Goal: Task Accomplishment & Management: Use online tool/utility

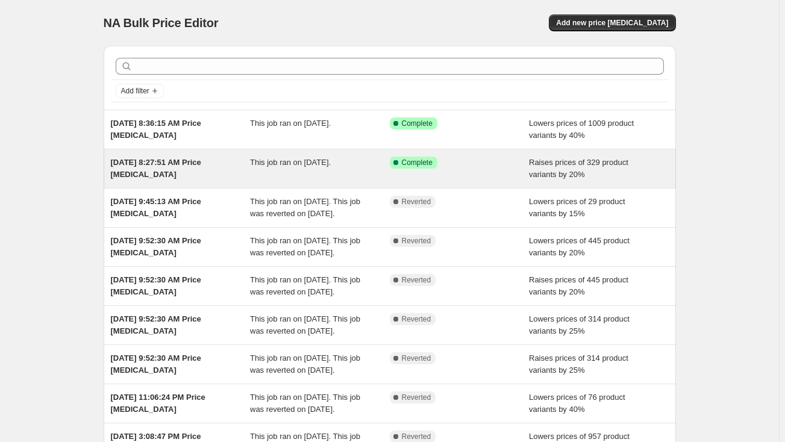
click at [189, 168] on div "[DATE] 8:27:51 AM Price [MEDICAL_DATA]" at bounding box center [181, 169] width 140 height 24
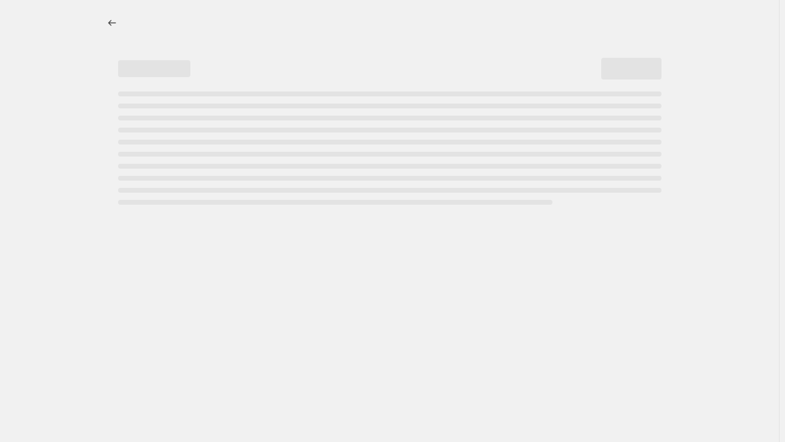
select select "percentage"
select select "remove"
select select "tag"
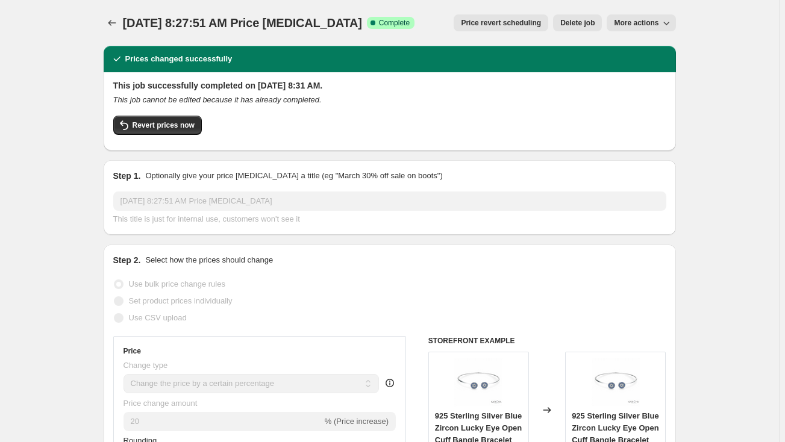
click at [626, 20] on span "More actions" at bounding box center [636, 23] width 45 height 10
click at [178, 135] on div "Revert prices now" at bounding box center [389, 128] width 553 height 25
click at [176, 130] on span "Revert prices now" at bounding box center [164, 126] width 62 height 10
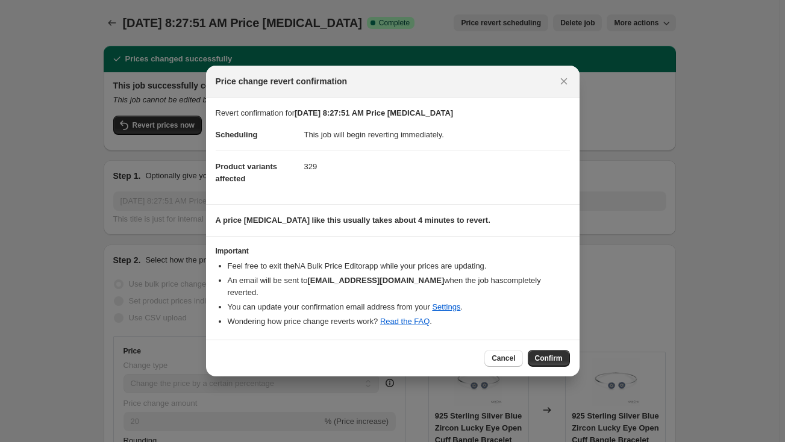
click at [545, 354] on span "Confirm" at bounding box center [549, 359] width 28 height 10
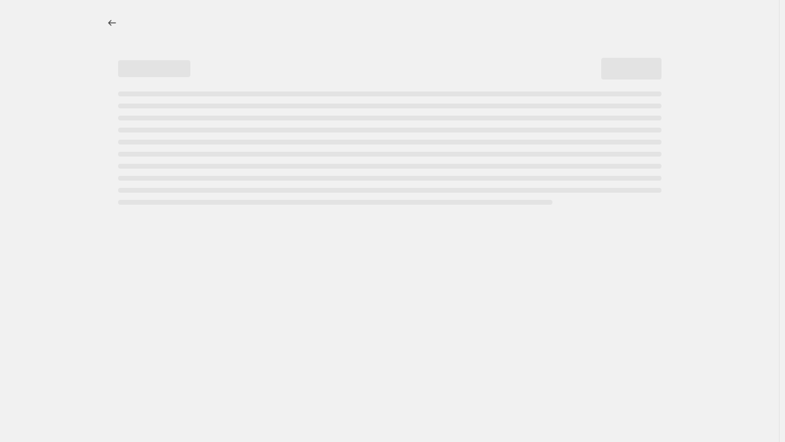
select select "percentage"
select select "remove"
select select "tag"
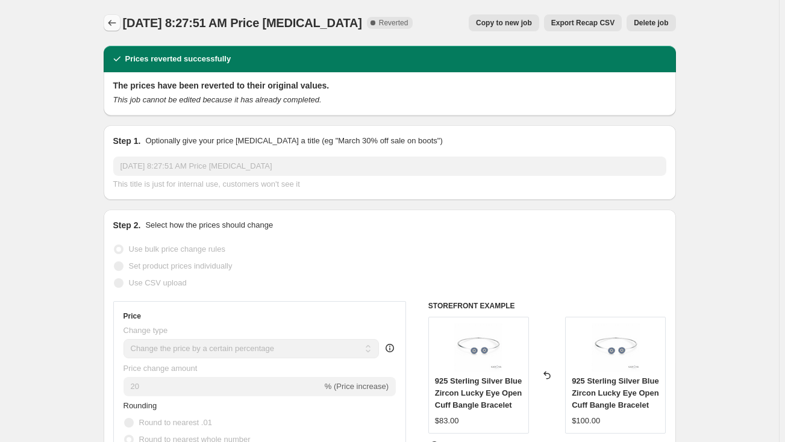
click at [111, 17] on icon "Price change jobs" at bounding box center [112, 23] width 12 height 12
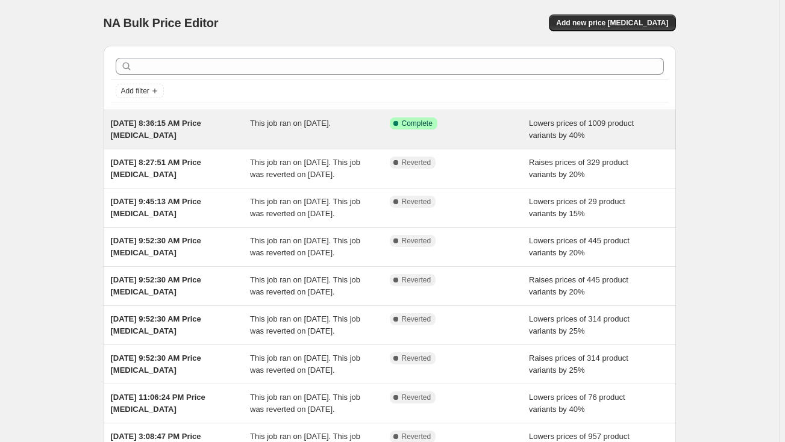
click at [327, 137] on div "This job ran on May 5, 2025." at bounding box center [320, 130] width 140 height 24
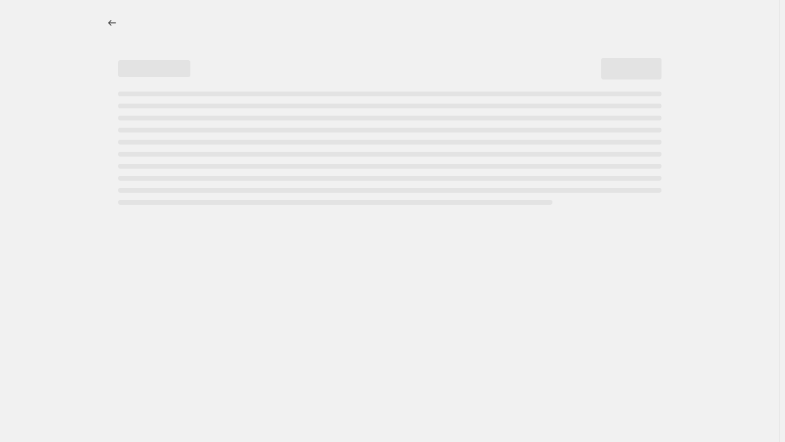
select select "percentage"
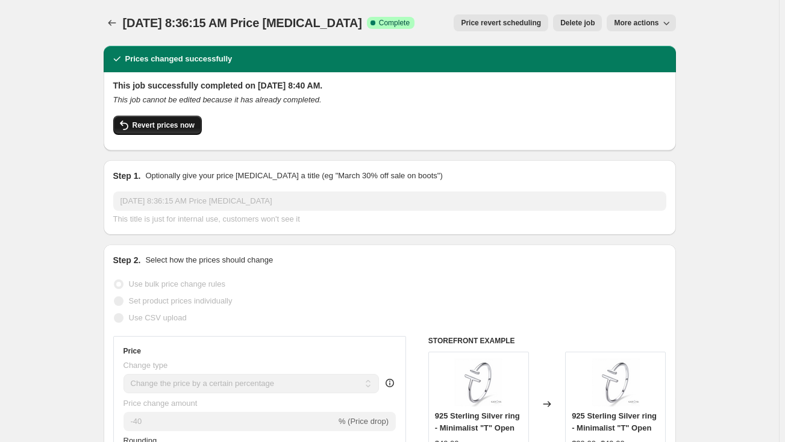
click at [195, 124] on span "Revert prices now" at bounding box center [164, 126] width 62 height 10
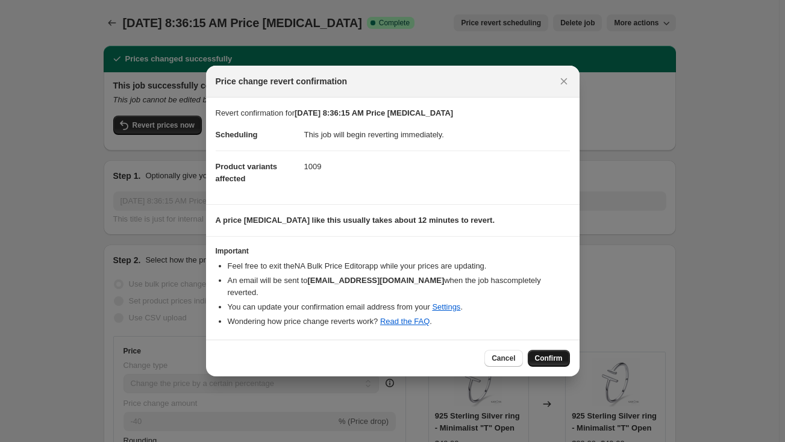
click at [542, 354] on span "Confirm" at bounding box center [549, 359] width 28 height 10
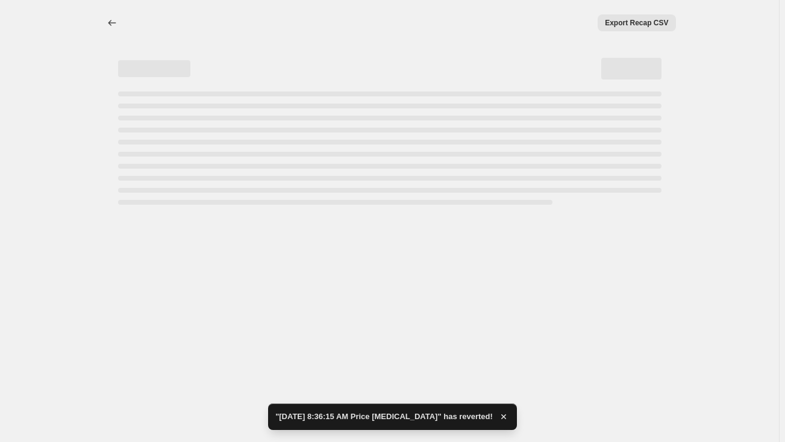
select select "percentage"
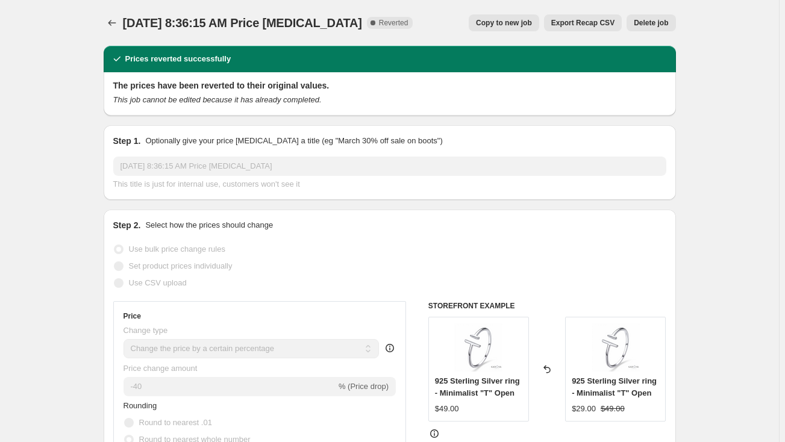
click at [128, 27] on span "[DATE] 8:36:15 AM Price [MEDICAL_DATA]" at bounding box center [242, 22] width 239 height 13
click at [118, 20] on icon "Price change jobs" at bounding box center [112, 23] width 12 height 12
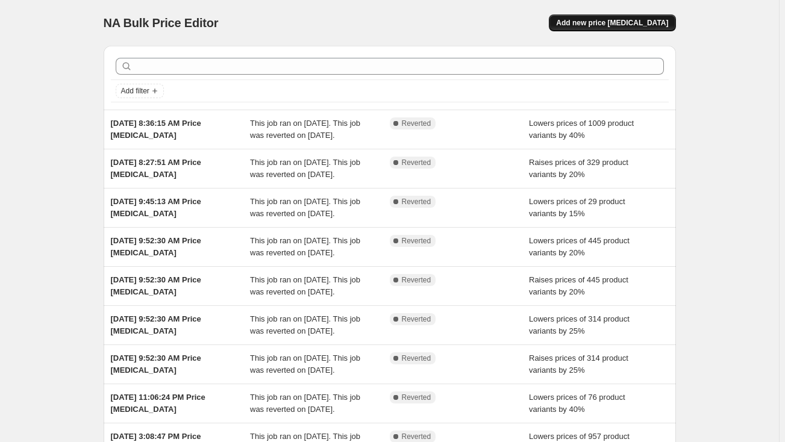
click at [597, 23] on span "Add new price [MEDICAL_DATA]" at bounding box center [612, 23] width 112 height 10
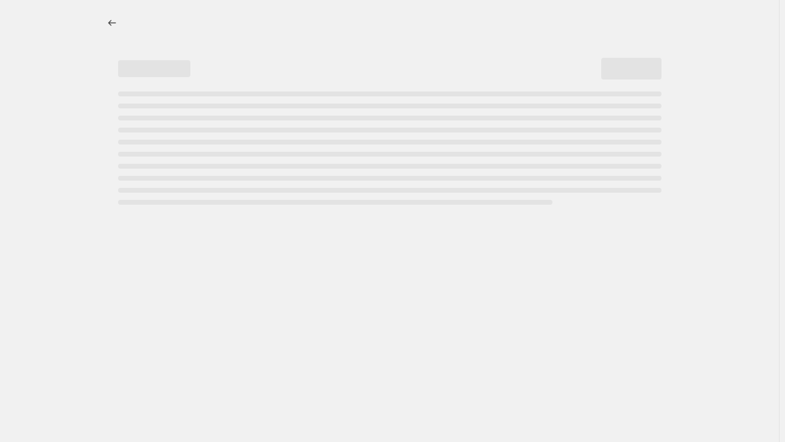
select select "percentage"
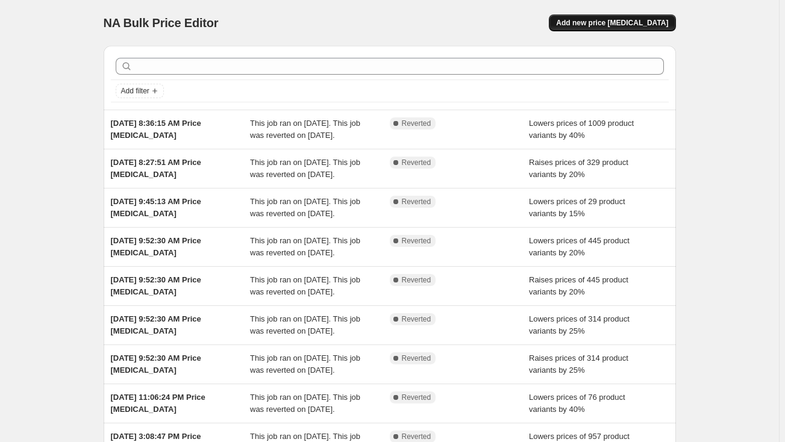
click at [608, 25] on span "Add new price [MEDICAL_DATA]" at bounding box center [612, 23] width 112 height 10
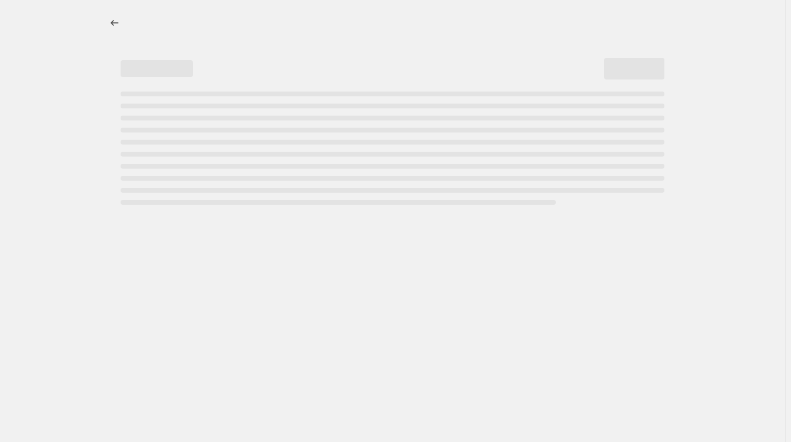
select select "percentage"
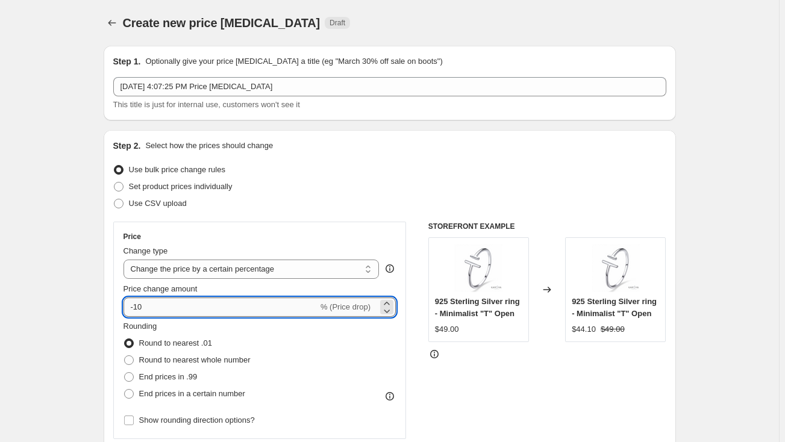
click at [154, 307] on input "-10" at bounding box center [221, 307] width 195 height 19
type input "-1"
type input "-50"
click at [177, 360] on span "Round to nearest whole number" at bounding box center [194, 360] width 111 height 9
click at [125, 356] on input "Round to nearest whole number" at bounding box center [124, 356] width 1 height 1
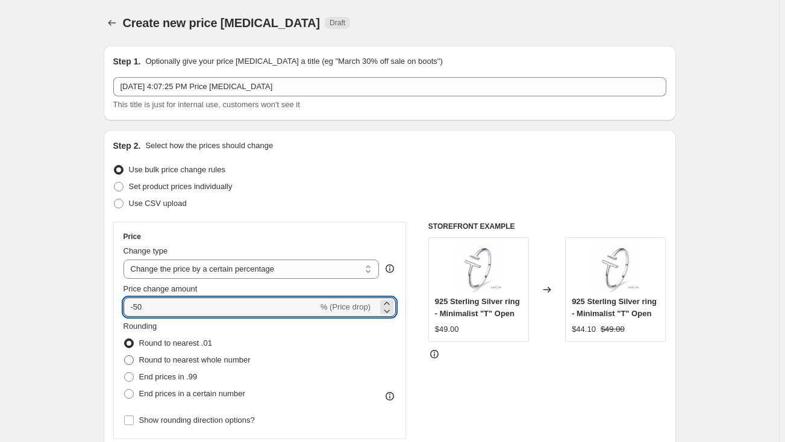
radio input "true"
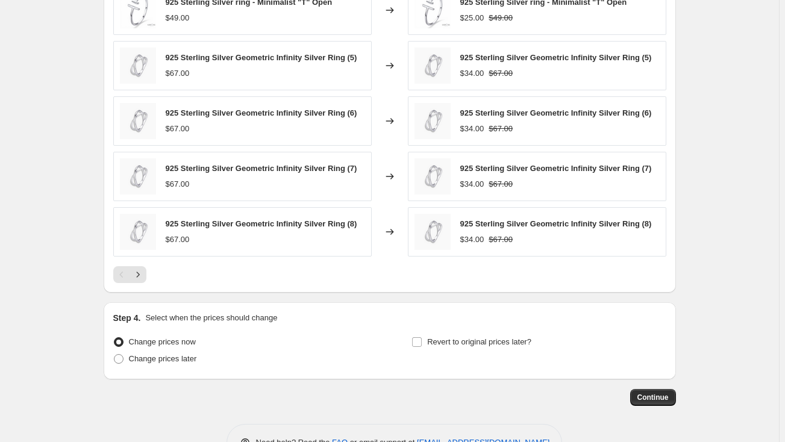
scroll to position [758, 0]
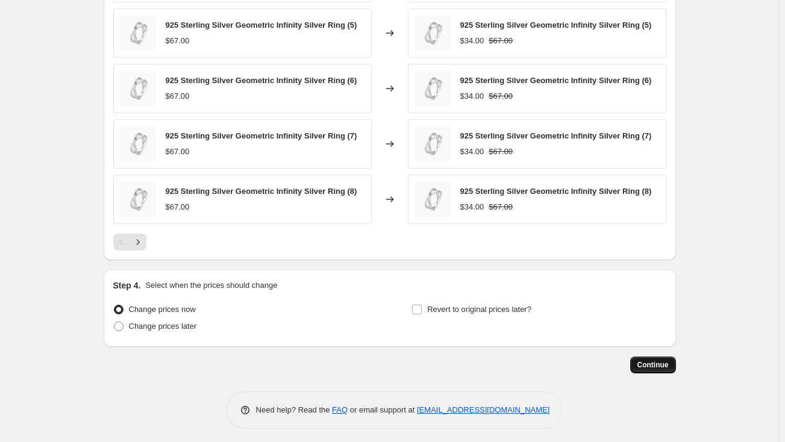
click at [650, 361] on span "Continue" at bounding box center [653, 365] width 31 height 10
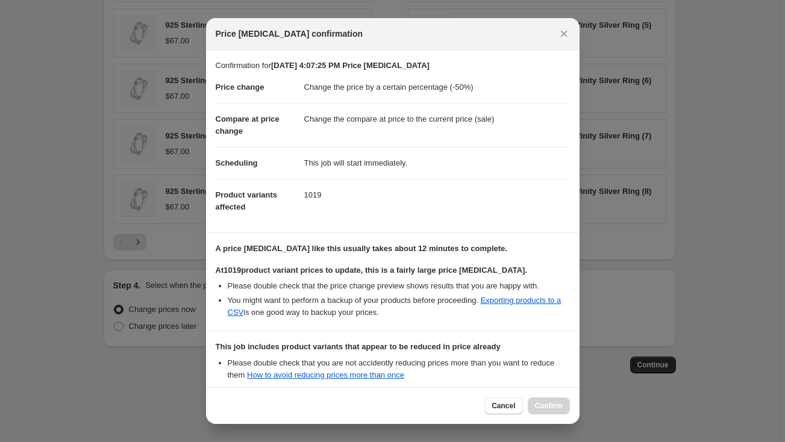
scroll to position [140, 0]
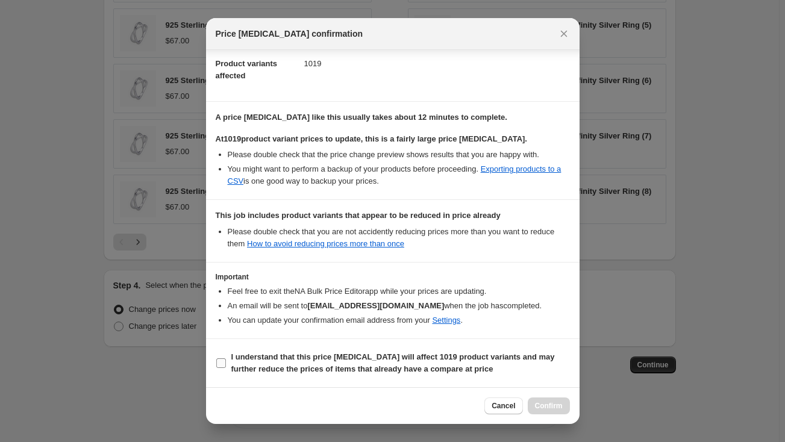
click at [222, 361] on input "I understand that this price change job will affect 1019 product variants and m…" at bounding box center [221, 364] width 10 height 10
checkbox input "true"
click at [562, 407] on span "Confirm" at bounding box center [549, 406] width 28 height 10
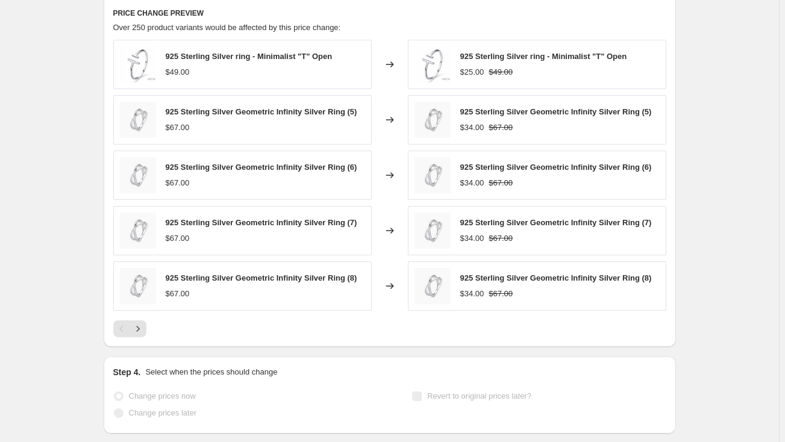
scroll to position [789, 0]
